Goal: Task Accomplishment & Management: Manage account settings

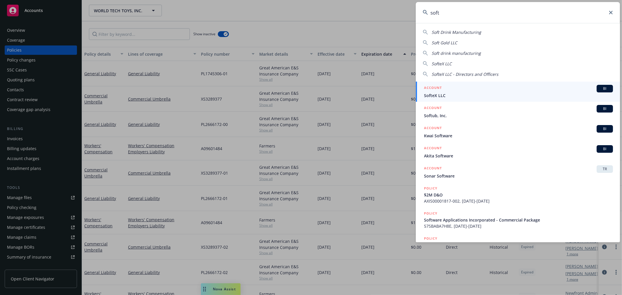
drag, startPoint x: 490, startPoint y: 14, endPoint x: 376, endPoint y: 19, distance: 113.6
click at [376, 19] on div "soft Soft Drink Manufacturing Soft Gold LLC Soft drink manufacturing SofteX LLC…" at bounding box center [311, 147] width 622 height 295
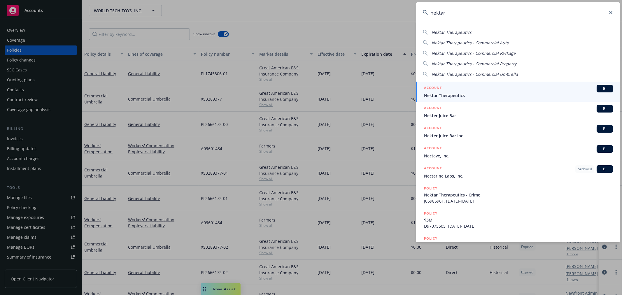
type input "nektar"
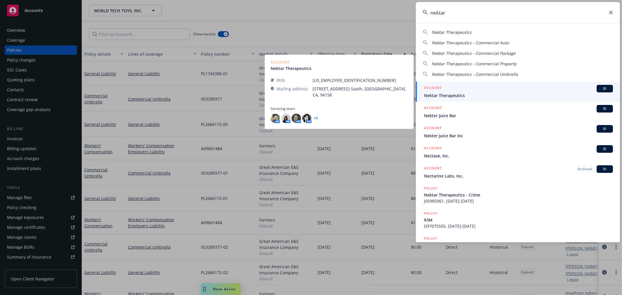
click at [444, 90] on div "ACCOUNT BI" at bounding box center [518, 89] width 189 height 8
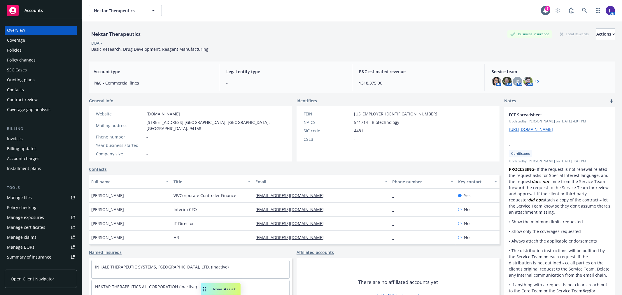
click at [26, 157] on div "Account charges" at bounding box center [23, 158] width 32 height 9
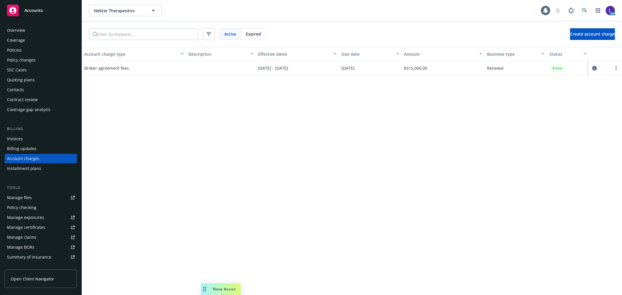
scroll to position [1, 0]
click at [11, 47] on div "Policies" at bounding box center [14, 48] width 15 height 9
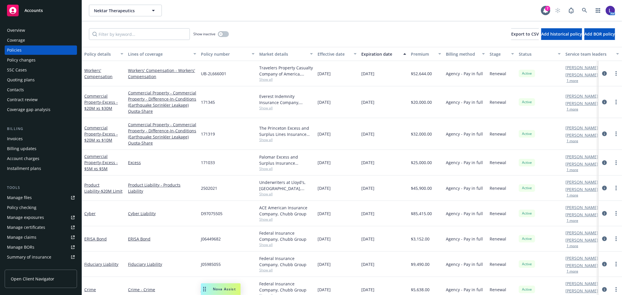
click at [32, 155] on div "Account charges" at bounding box center [23, 158] width 32 height 9
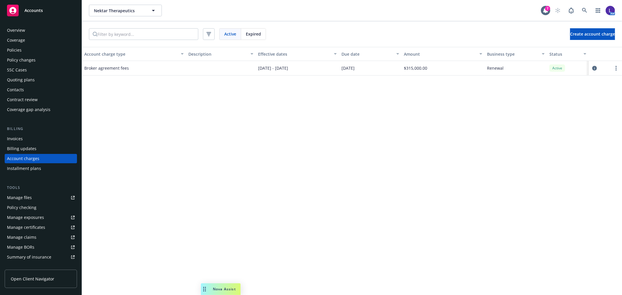
scroll to position [1, 0]
click at [583, 8] on icon at bounding box center [584, 10] width 5 height 5
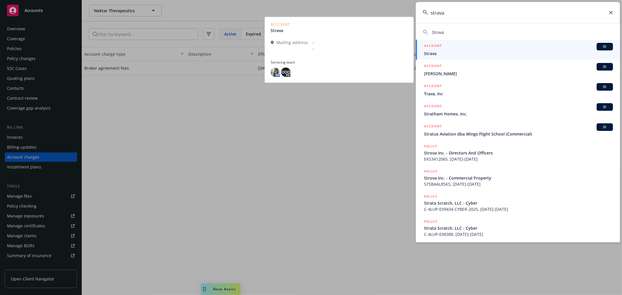
type input "strava"
click at [471, 52] on span "Strava" at bounding box center [518, 53] width 189 height 6
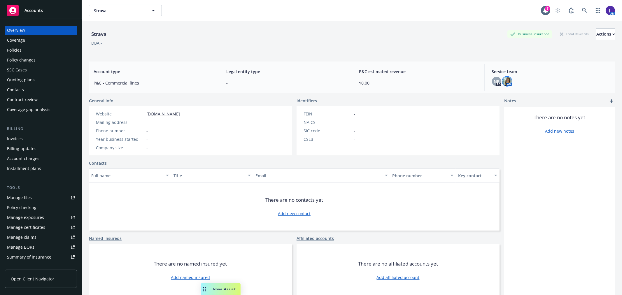
click at [502, 83] on img at bounding box center [506, 81] width 9 height 9
click at [494, 79] on span "NP" at bounding box center [497, 81] width 6 height 6
click at [582, 12] on icon at bounding box center [584, 10] width 5 height 5
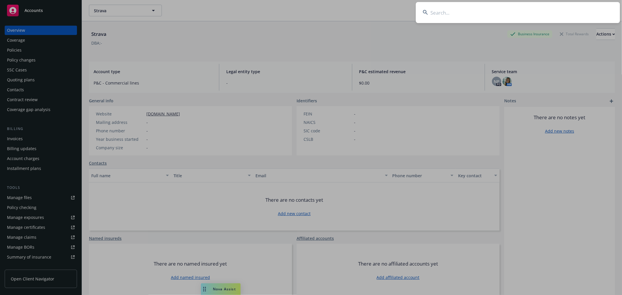
click at [471, 13] on input at bounding box center [518, 12] width 204 height 21
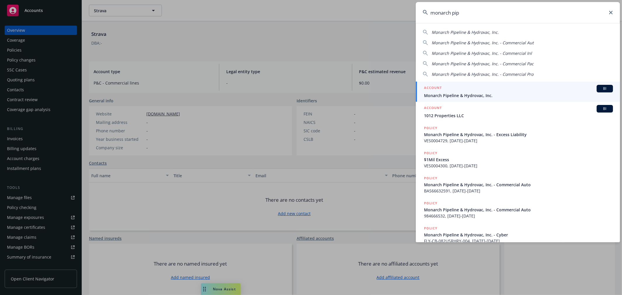
type input "monarch pip"
click at [436, 89] on h5 "ACCOUNT" at bounding box center [433, 88] width 18 height 7
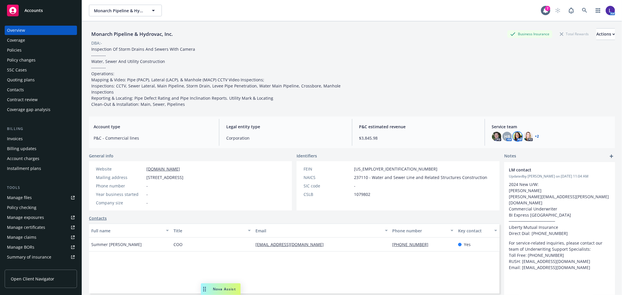
click at [513, 137] on img at bounding box center [517, 136] width 9 height 9
click at [502, 135] on div "HB" at bounding box center [506, 136] width 9 height 9
click at [492, 138] on img at bounding box center [496, 136] width 9 height 9
click at [525, 137] on img at bounding box center [527, 136] width 9 height 9
click at [535, 135] on link "+ 2" at bounding box center [537, 136] width 4 height 3
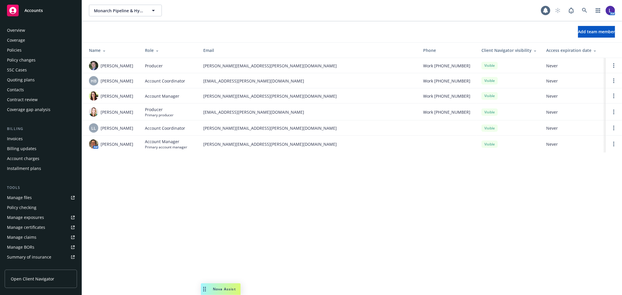
scroll to position [95, 0]
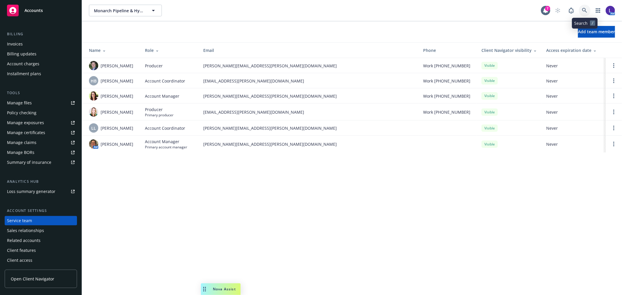
click at [585, 10] on link at bounding box center [585, 11] width 12 height 12
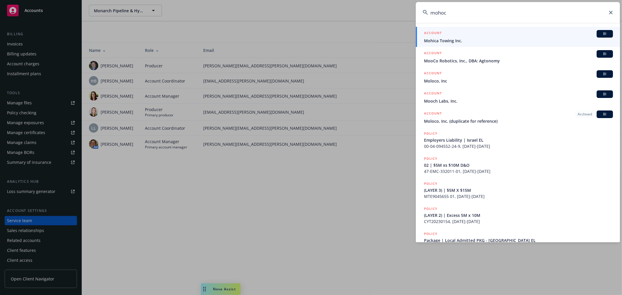
type input "mohoc"
